Goal: Information Seeking & Learning: Check status

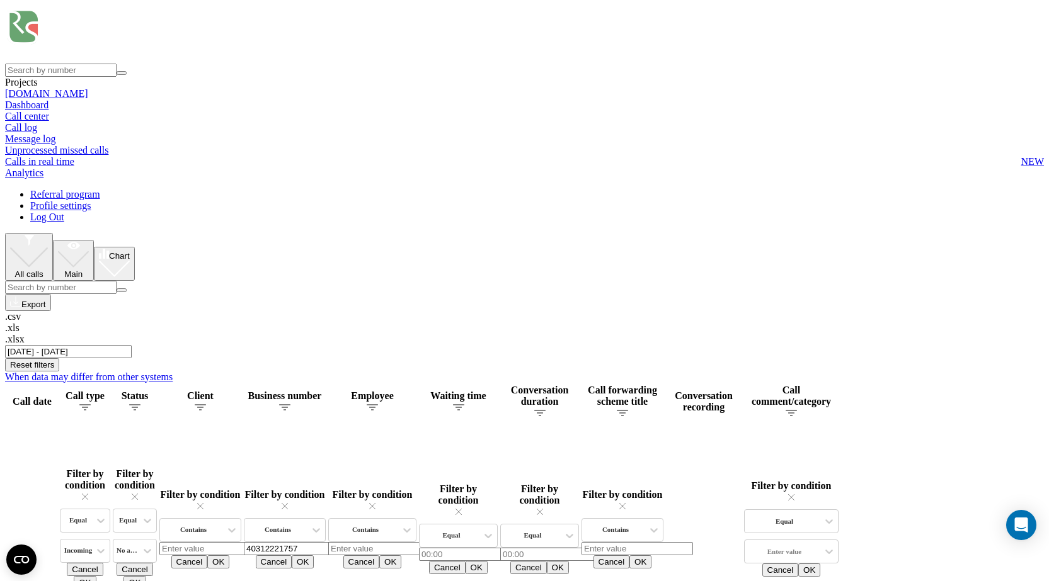
click at [132, 345] on input "[DATE] - [DATE]" at bounding box center [68, 351] width 127 height 13
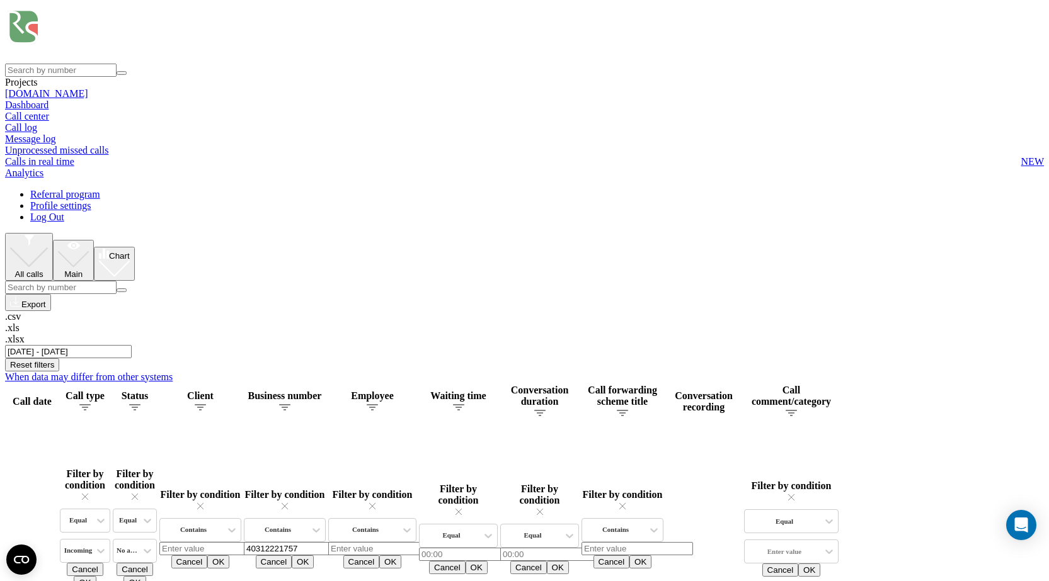
click at [132, 345] on input "01.06.2025 - 31.08.2025" at bounding box center [68, 351] width 127 height 13
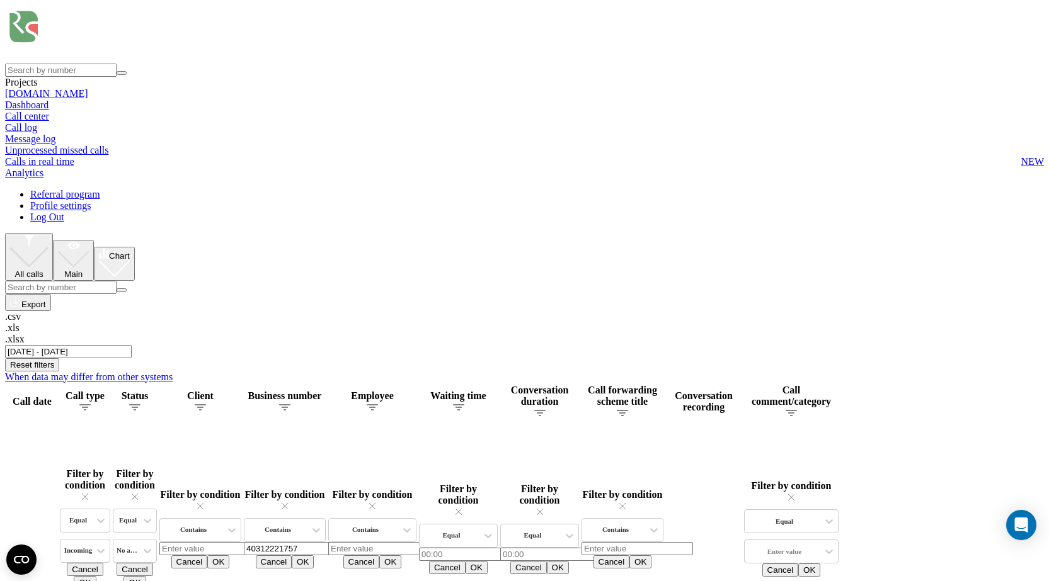
click at [132, 345] on input "01.06.2025 - 31.08.2025" at bounding box center [68, 351] width 127 height 13
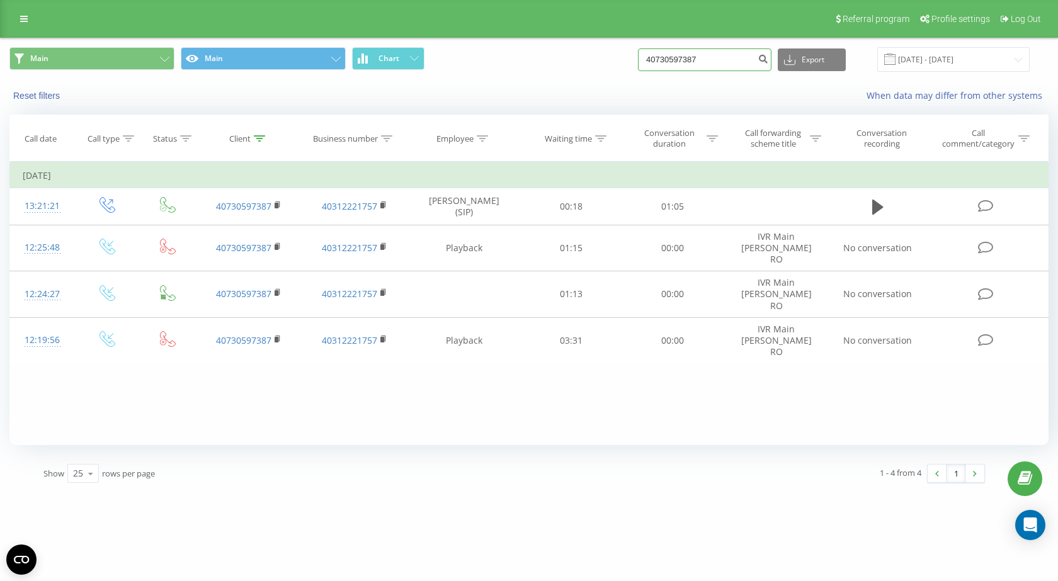
click at [702, 66] on input "40730597387" at bounding box center [705, 59] width 134 height 23
paste input "69239616"
type input "40769239616"
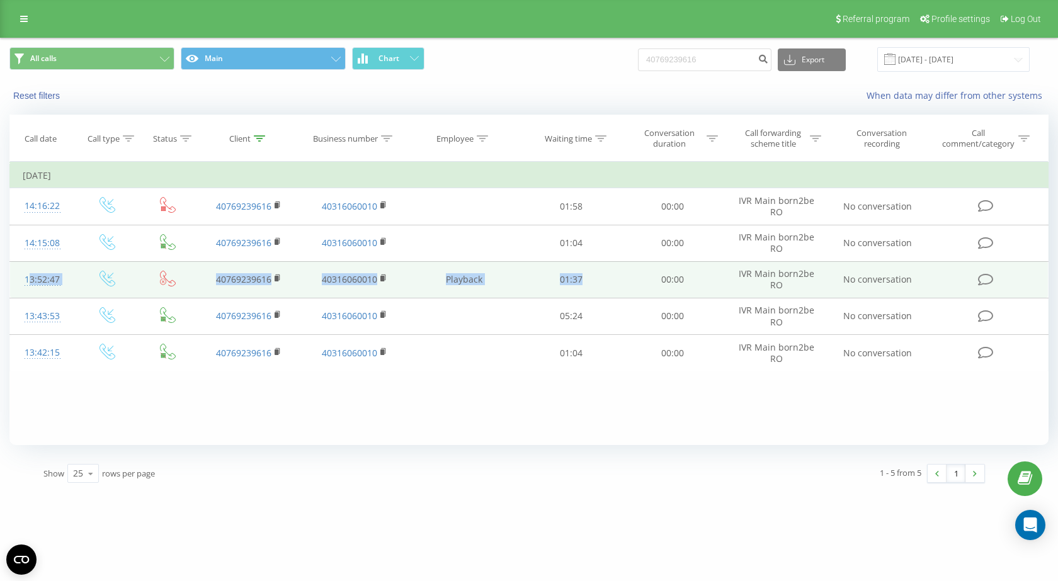
drag, startPoint x: 601, startPoint y: 284, endPoint x: 21, endPoint y: 275, distance: 580.1
click at [21, 275] on tr "13:52:47 40769239616 40316060010 Playback 01:37 00:00 IVR Main born2be RO No co…" at bounding box center [529, 279] width 1039 height 37
copy tr "13:52:47 40769239616 40316060010 Playback 01:37"
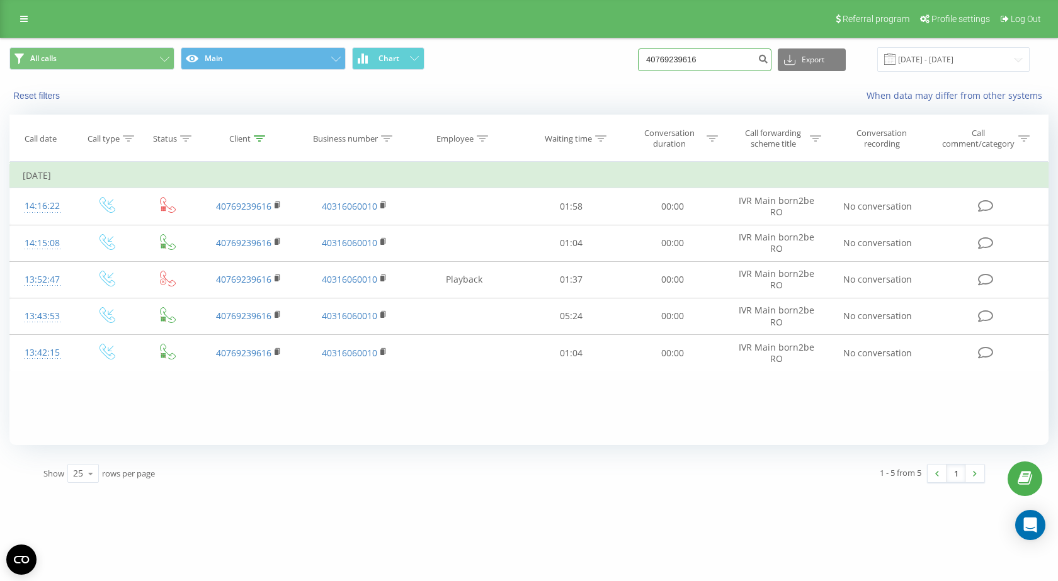
click at [723, 52] on input "40769239616" at bounding box center [705, 59] width 134 height 23
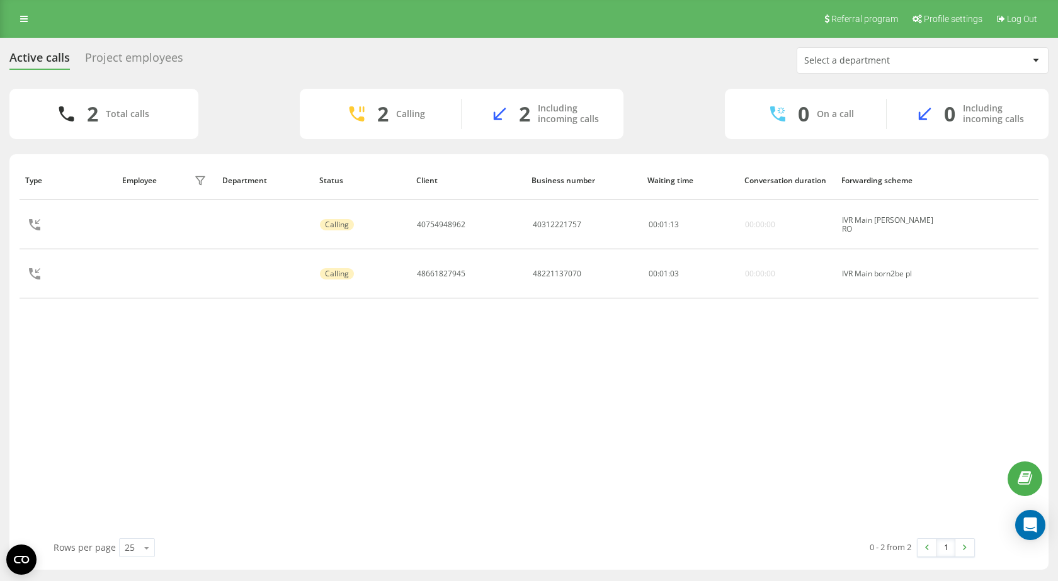
click at [453, 63] on div "Active calls Project employees Select a department" at bounding box center [528, 60] width 1039 height 26
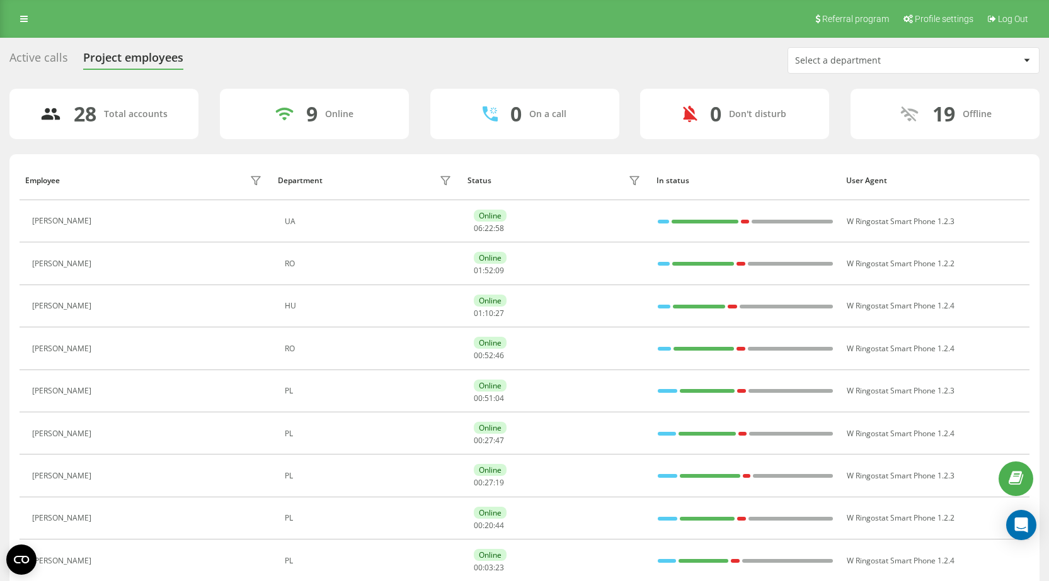
click at [836, 57] on div "Select a department" at bounding box center [870, 60] width 151 height 11
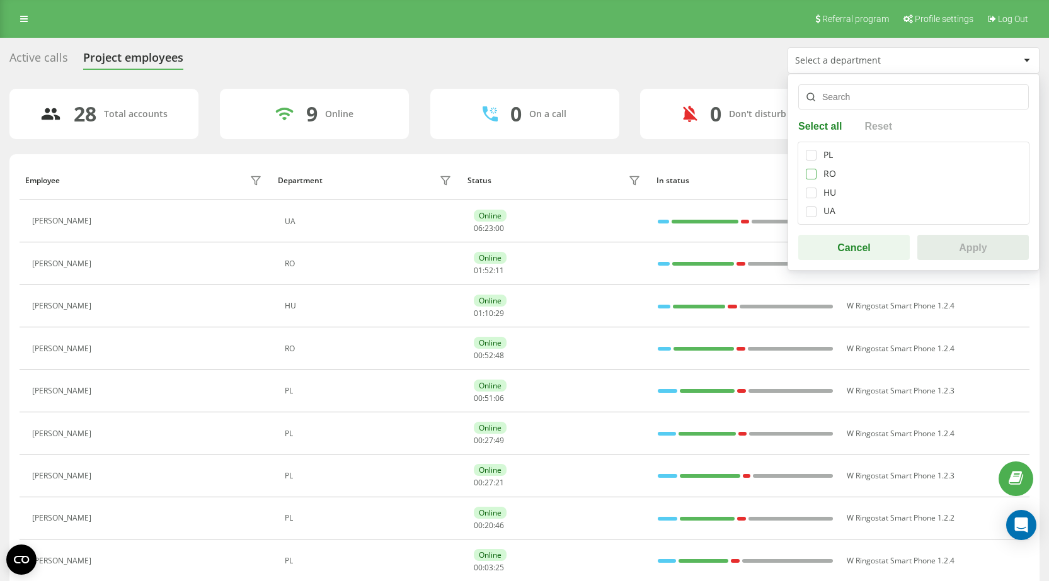
click at [812, 169] on label at bounding box center [811, 169] width 11 height 0
checkbox input "true"
click at [975, 247] on button "Apply" at bounding box center [972, 247] width 111 height 25
